Goal: Go to known website: Access a specific website the user already knows

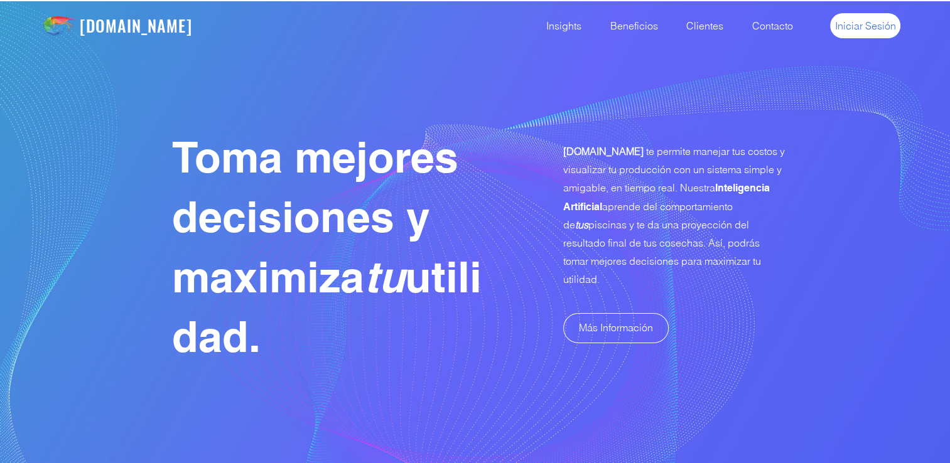
click at [870, 30] on span "Iniciar Sesión" at bounding box center [865, 26] width 61 height 14
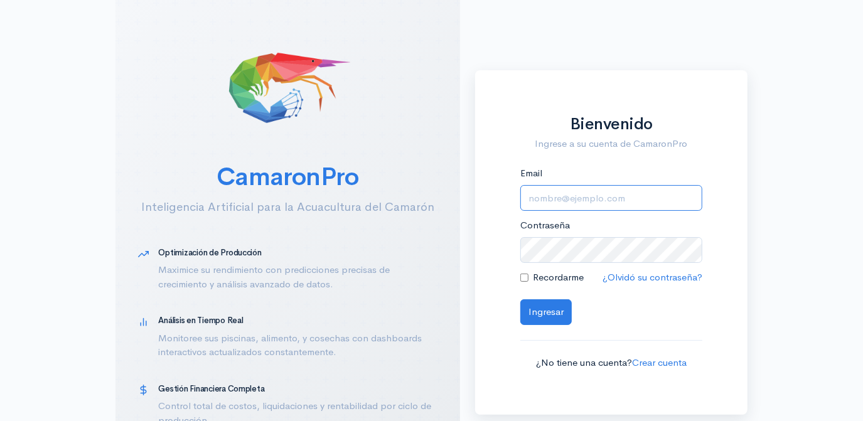
type input "abonaguro@opumarsa.ec"
